Goal: Navigation & Orientation: Understand site structure

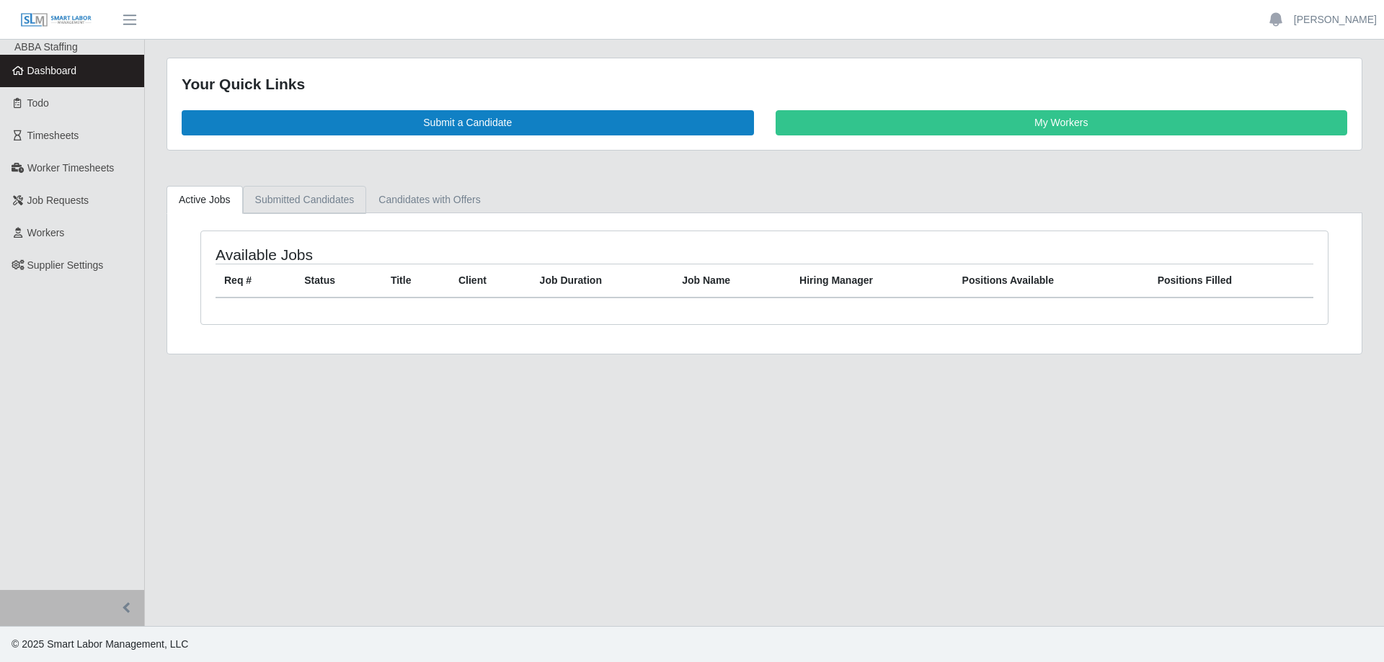
click at [293, 205] on link "Submitted Candidates" at bounding box center [305, 200] width 124 height 28
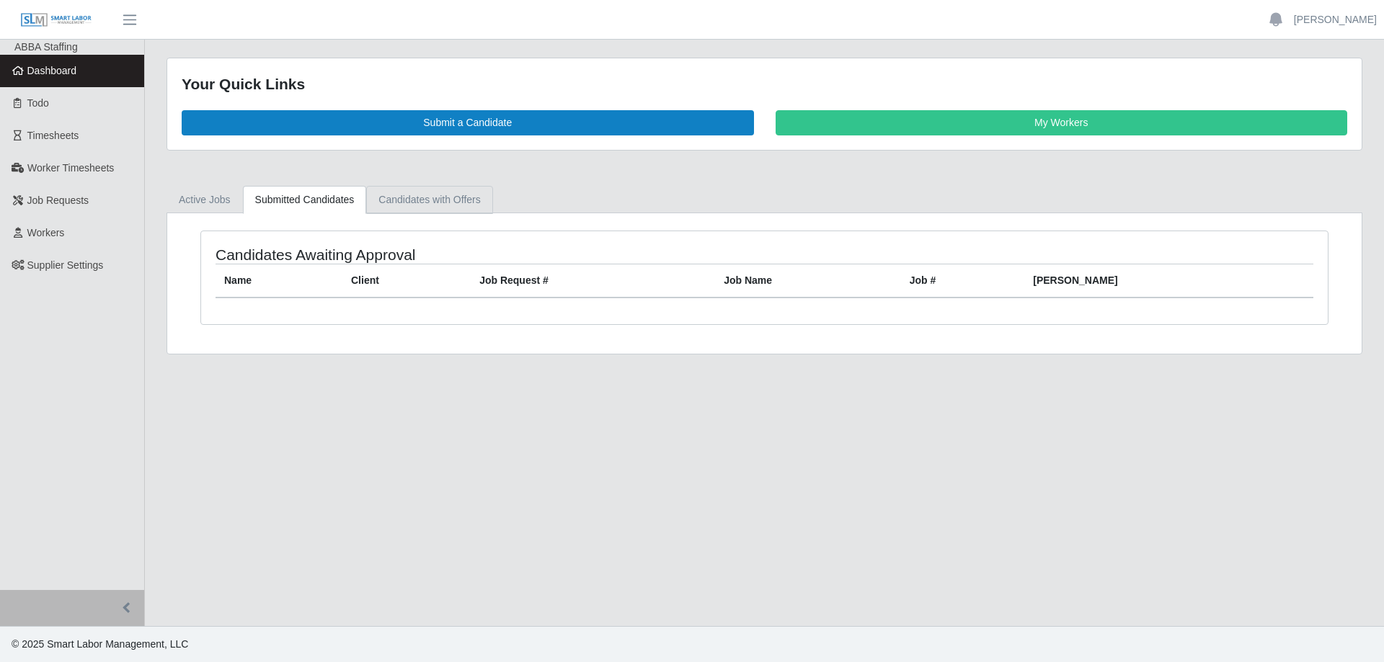
click at [410, 205] on link "Candidates with Offers" at bounding box center [429, 200] width 126 height 28
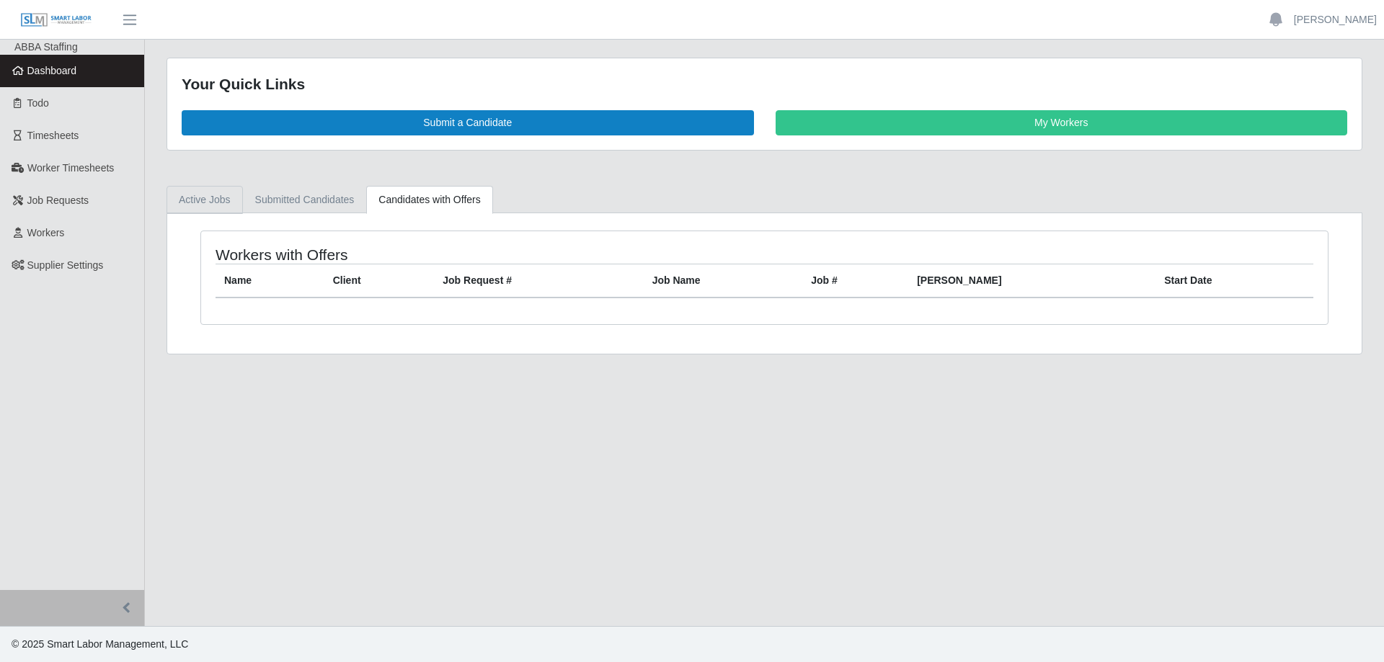
click at [195, 200] on link "Active Jobs" at bounding box center [204, 200] width 76 height 28
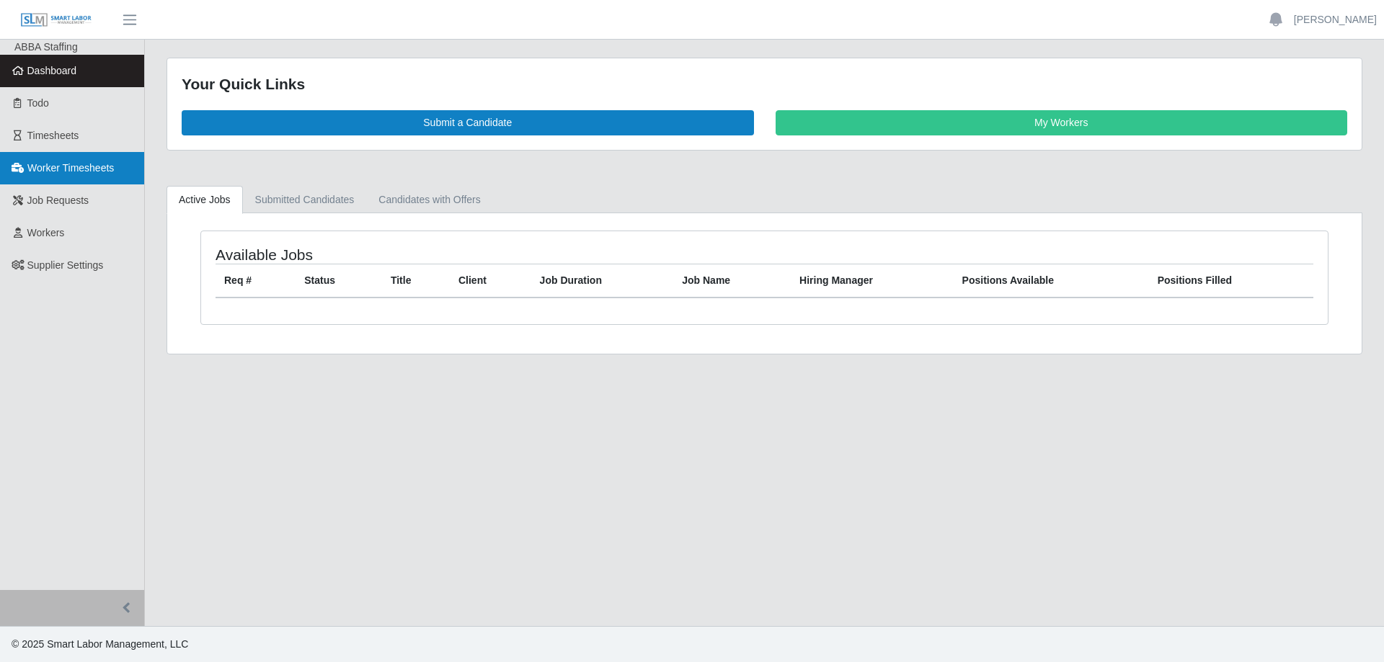
click at [73, 174] on span "Worker Timesheets" at bounding box center [70, 168] width 86 height 12
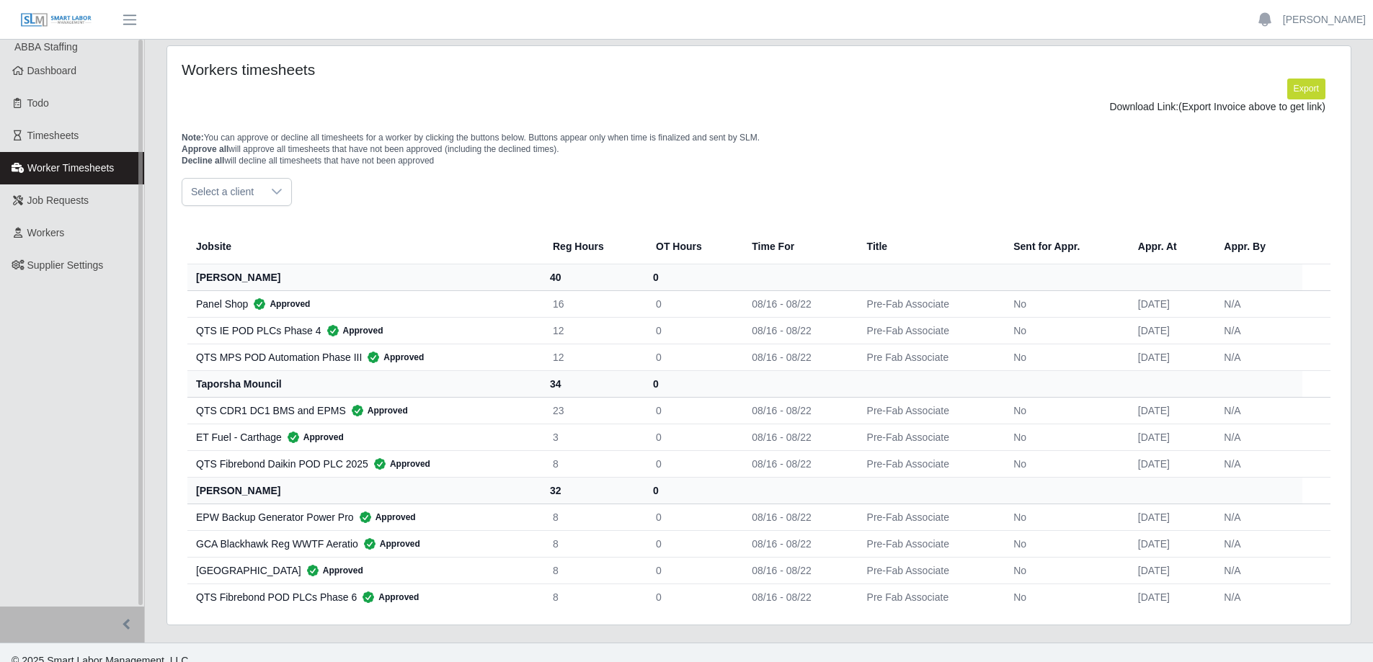
click at [58, 53] on span "ABBA Staffing" at bounding box center [45, 47] width 63 height 12
click at [63, 74] on span "Dashboard" at bounding box center [52, 71] width 50 height 12
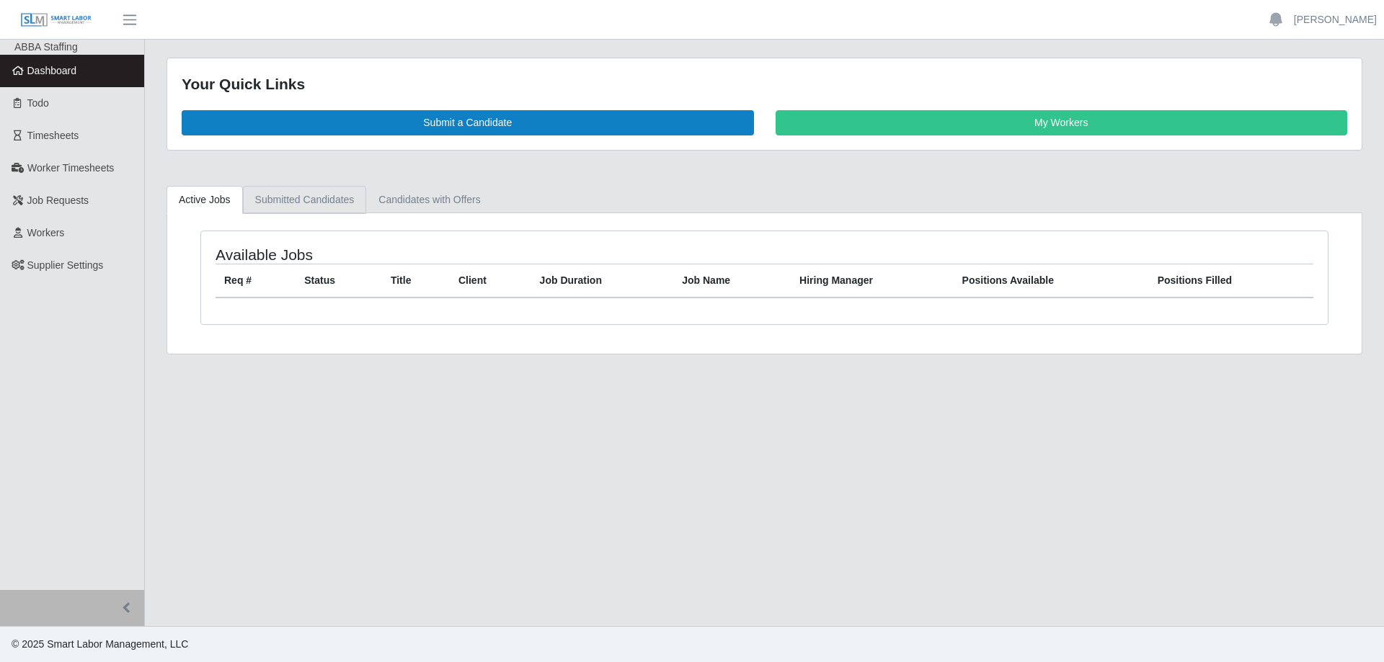
click at [329, 204] on link "Submitted Candidates" at bounding box center [305, 200] width 124 height 28
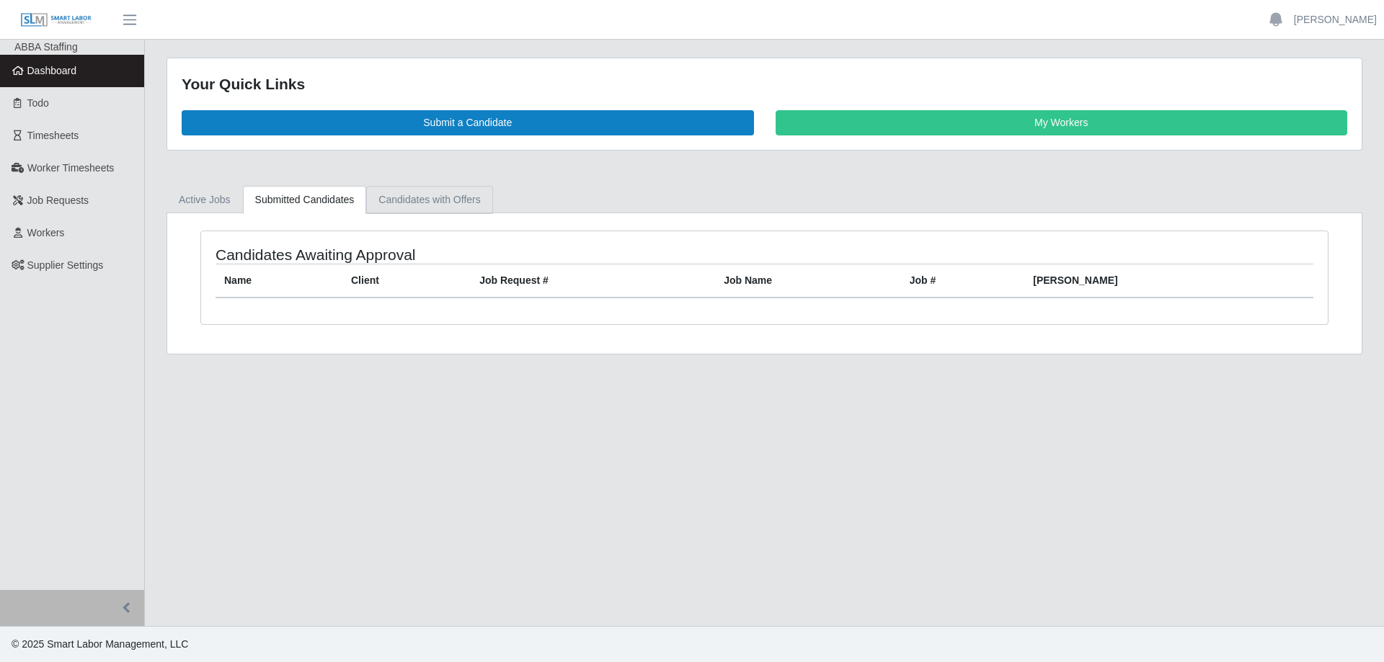
click at [408, 195] on link "Candidates with Offers" at bounding box center [429, 200] width 126 height 28
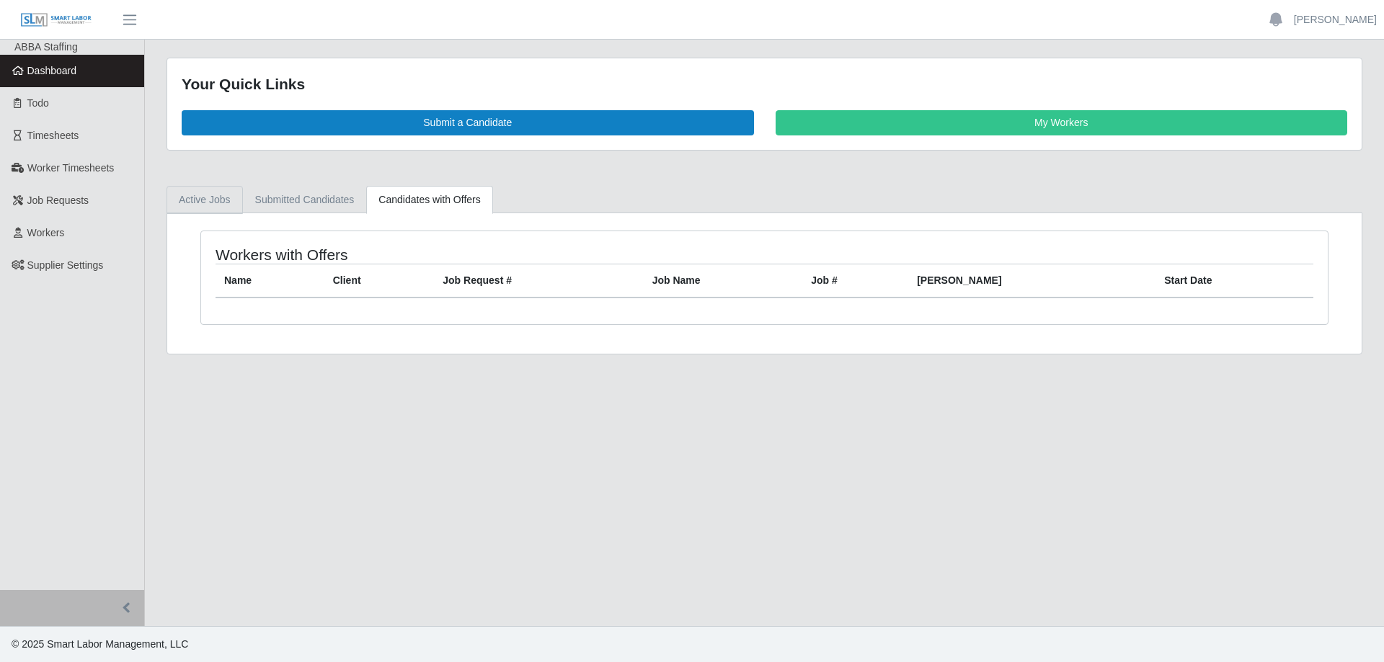
click at [228, 195] on link "Active Jobs" at bounding box center [204, 200] width 76 height 28
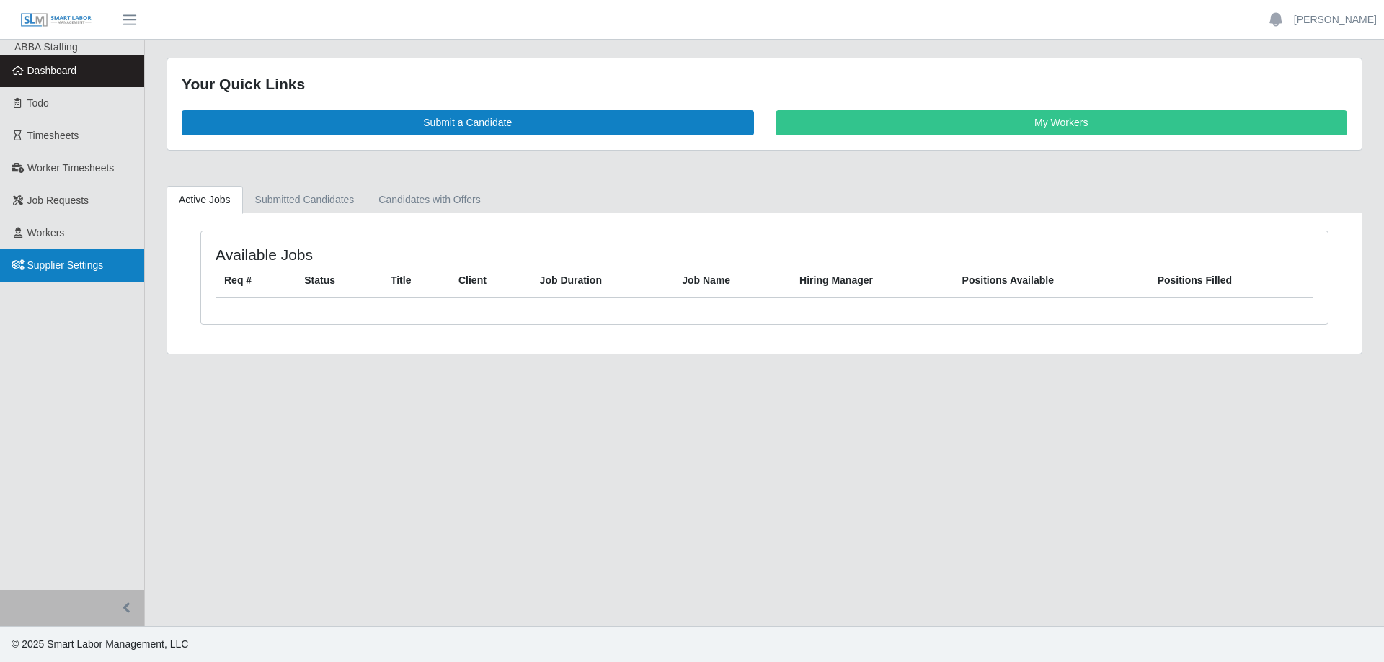
click at [74, 267] on span "Supplier Settings" at bounding box center [65, 265] width 76 height 12
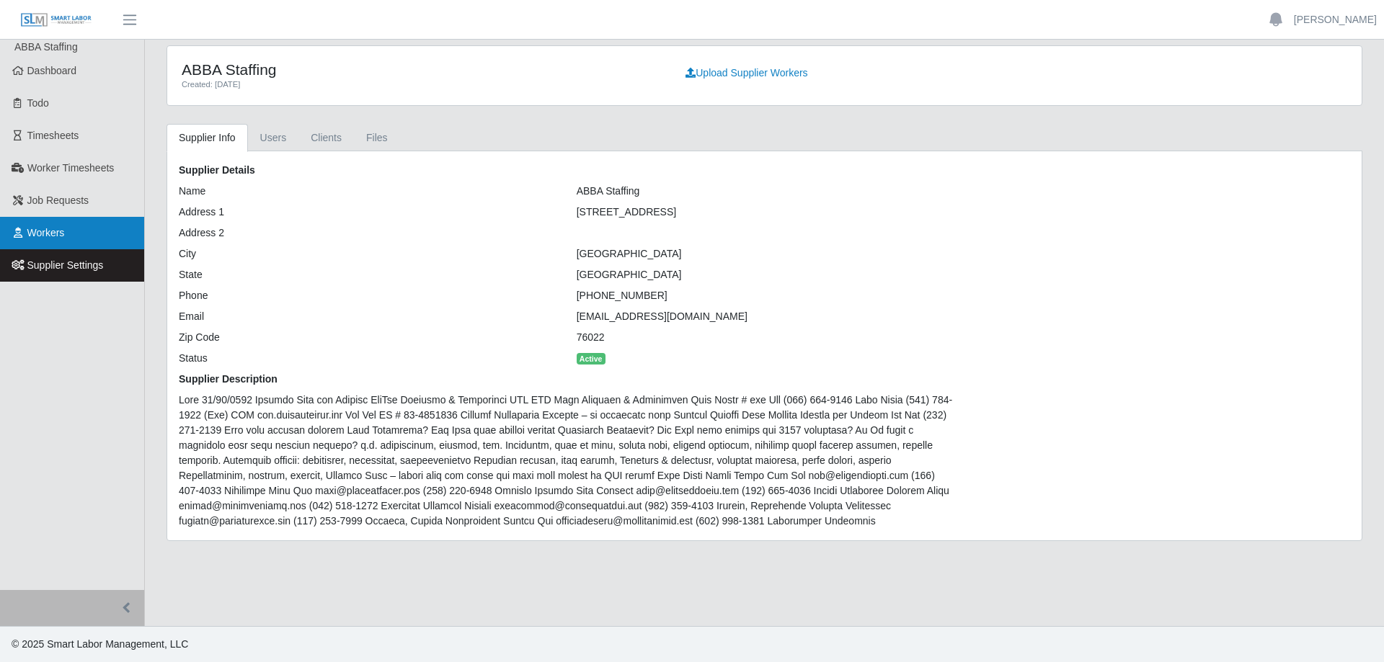
click at [58, 247] on link "Workers" at bounding box center [72, 233] width 144 height 32
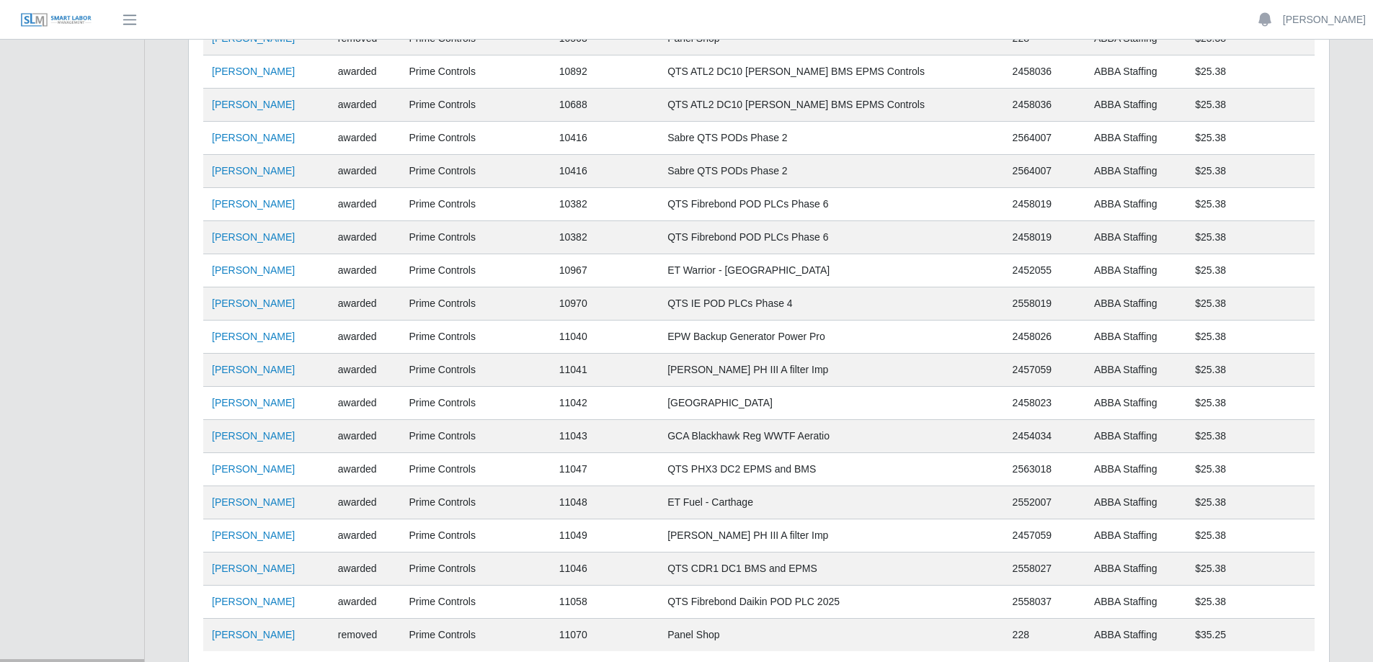
scroll to position [1582, 0]
